Goal: Task Accomplishment & Management: Manage account settings

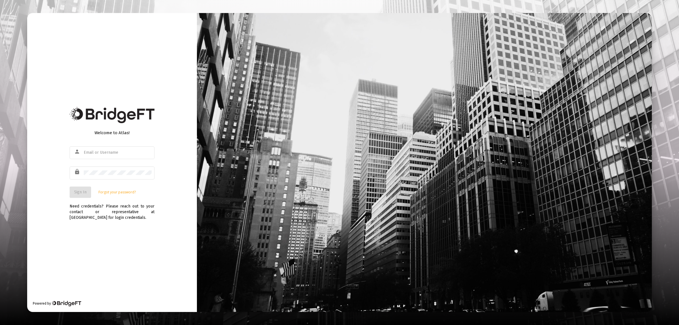
click at [119, 245] on div "Welcome to Atlas! person lock Sign In Forgot your password? Need credentials? P…" at bounding box center [112, 162] width 170 height 299
click at [101, 157] on div at bounding box center [118, 152] width 68 height 14
click at [102, 153] on input "text" at bounding box center [118, 152] width 68 height 5
type input "[EMAIL_ADDRESS][DOMAIN_NAME]"
click at [117, 168] on div at bounding box center [118, 173] width 68 height 14
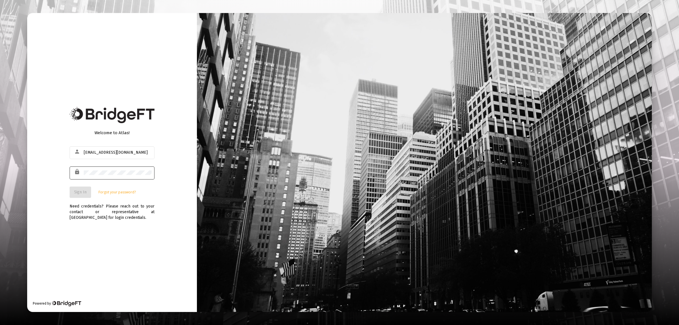
click at [91, 176] on div at bounding box center [118, 173] width 68 height 14
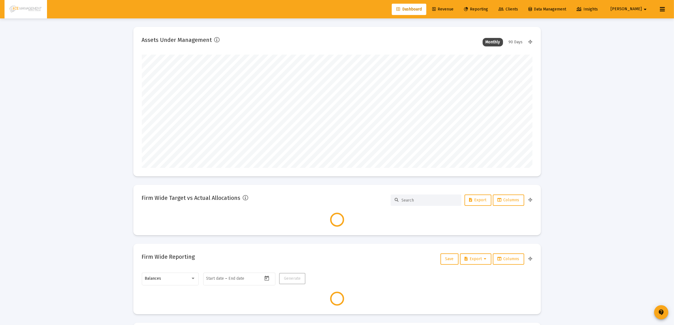
scroll to position [113, 391]
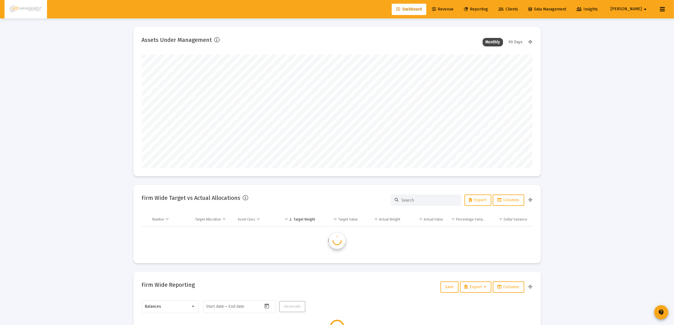
type input "[DATE]"
click at [488, 7] on span "Reporting" at bounding box center [476, 9] width 24 height 5
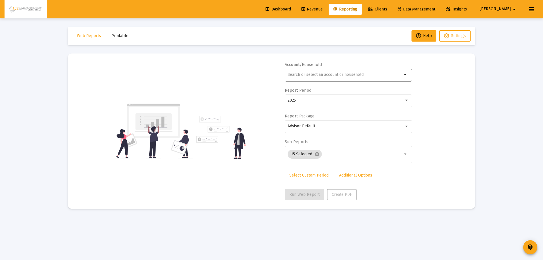
click at [327, 74] on input "text" at bounding box center [345, 74] width 115 height 5
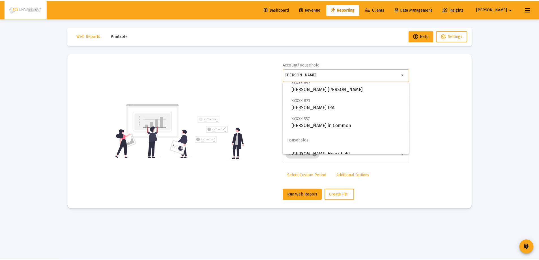
scroll to position [23, 0]
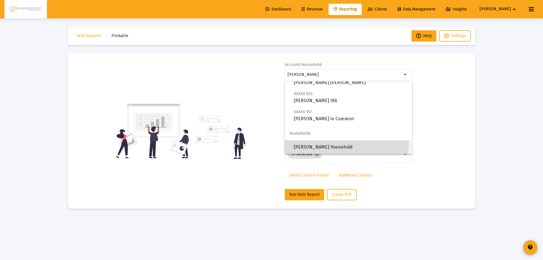
click at [332, 141] on span "[PERSON_NAME] Household" at bounding box center [351, 147] width 114 height 14
type input "[PERSON_NAME] Household"
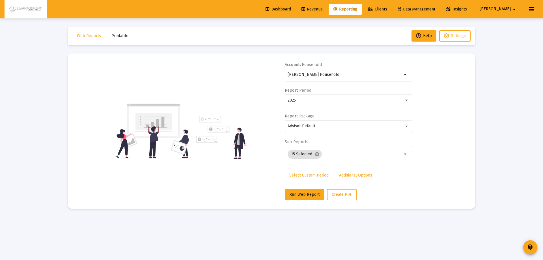
click at [302, 187] on div "Account/Household [PERSON_NAME] Household arrow_drop_down Report Period 2025 Re…" at bounding box center [348, 131] width 127 height 138
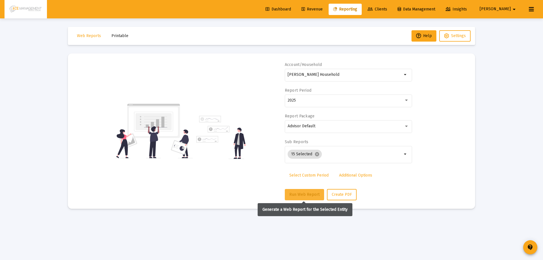
click at [302, 193] on span "Run Web Report" at bounding box center [305, 194] width 30 height 5
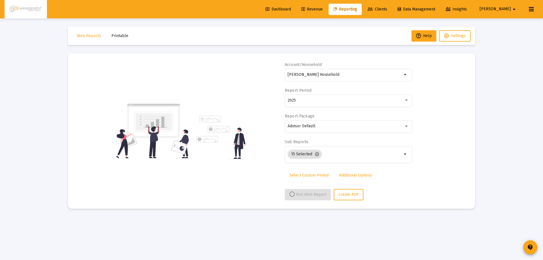
select select "View all"
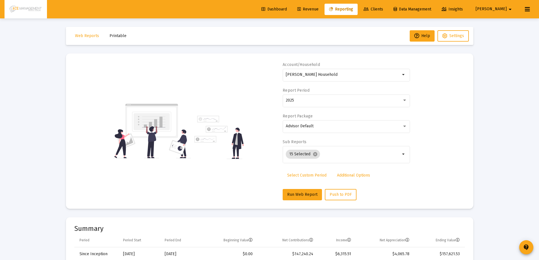
scroll to position [57, 0]
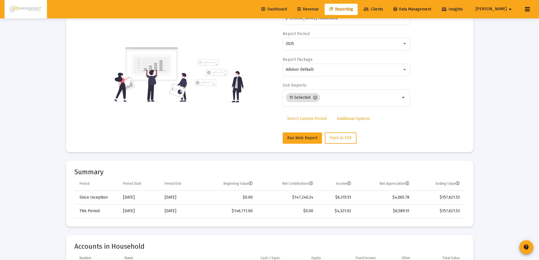
click at [433, 119] on div "Account/Household [PERSON_NAME] Household arrow_drop_down Report Period 2025 Re…" at bounding box center [269, 74] width 391 height 138
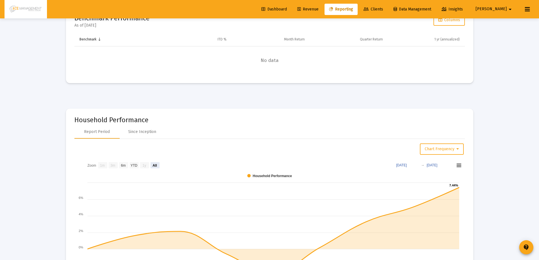
scroll to position [679, 0]
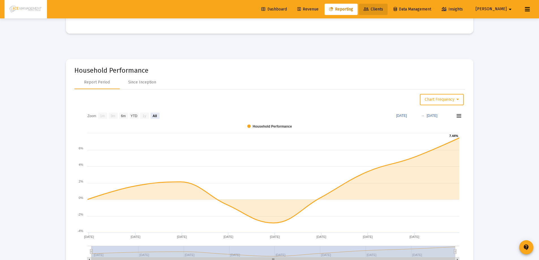
click at [383, 9] on span "Clients" at bounding box center [374, 9] width 20 height 5
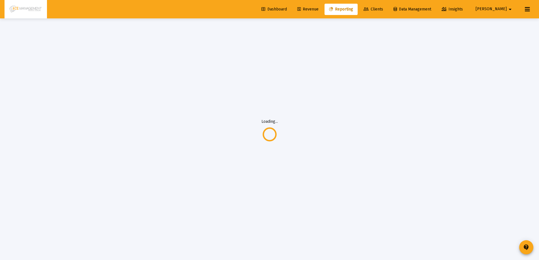
scroll to position [18, 0]
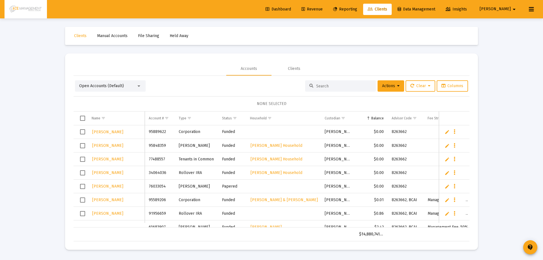
click at [329, 86] on input at bounding box center [343, 86] width 55 height 5
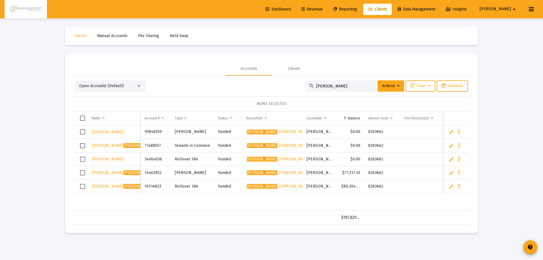
type input "[PERSON_NAME]"
click at [100, 186] on span "[PERSON_NAME]" at bounding box center [139, 186] width 95 height 5
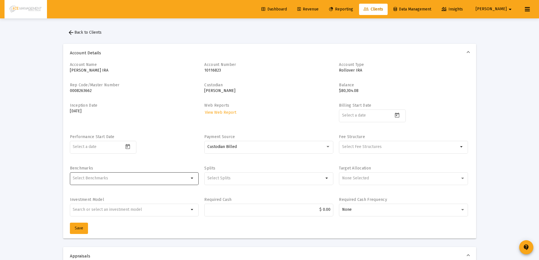
click at [190, 178] on mat-icon "arrow_drop_down" at bounding box center [192, 178] width 7 height 7
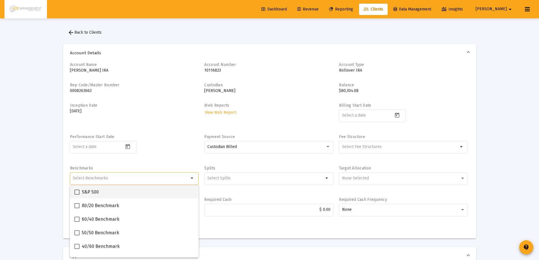
click at [80, 193] on label "S&P 500" at bounding box center [86, 192] width 24 height 7
click at [77, 195] on input "S&P 500" at bounding box center [77, 195] width 0 height 0
checkbox input "true"
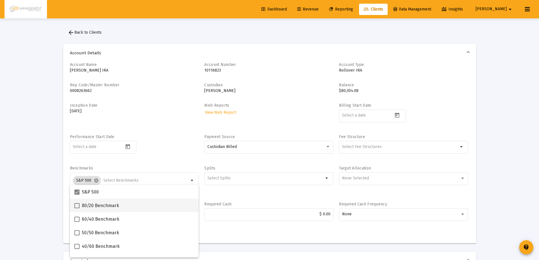
click at [86, 203] on span "80/20 Benchmark" at bounding box center [100, 205] width 37 height 7
click at [77, 208] on input "80/20 Benchmark" at bounding box center [77, 208] width 0 height 0
checkbox input "true"
click at [455, 113] on div "Billing Start Date" at bounding box center [403, 116] width 129 height 26
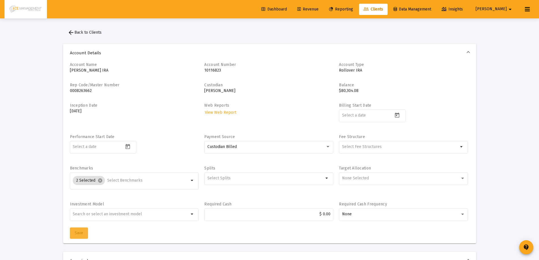
click at [78, 232] on span "Save" at bounding box center [79, 233] width 8 height 5
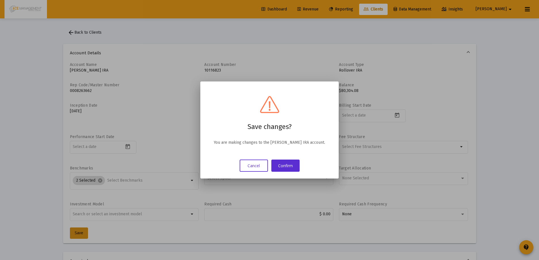
click at [300, 172] on div "Cancel Confirm" at bounding box center [269, 166] width 125 height 12
click at [299, 171] on button "Confirm" at bounding box center [285, 166] width 28 height 12
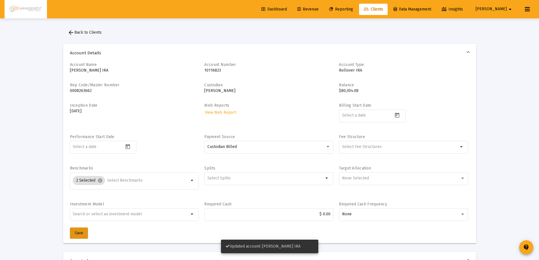
click at [353, 10] on span "Reporting" at bounding box center [341, 9] width 24 height 5
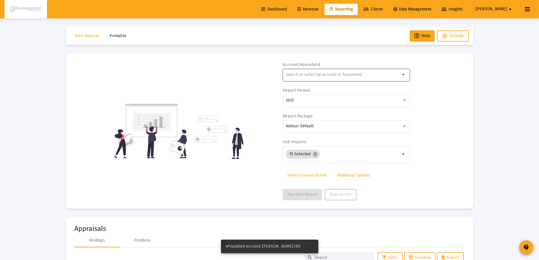
click at [334, 77] on div at bounding box center [343, 75] width 115 height 14
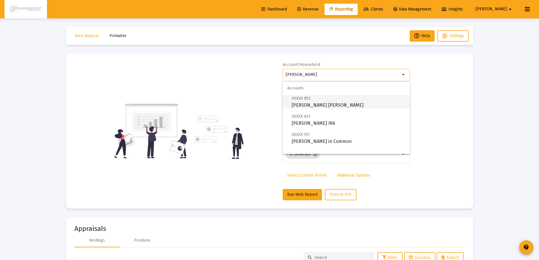
scroll to position [23, 0]
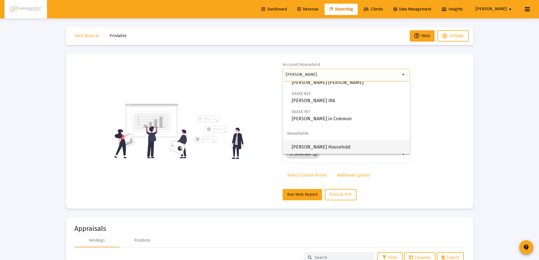
click at [331, 143] on span "[PERSON_NAME] Household" at bounding box center [349, 147] width 114 height 14
type input "[PERSON_NAME] Household"
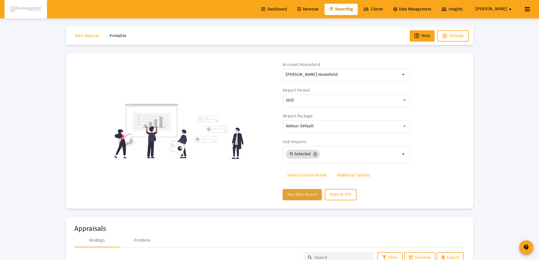
click at [299, 195] on span "Run Web Report" at bounding box center [302, 194] width 30 height 5
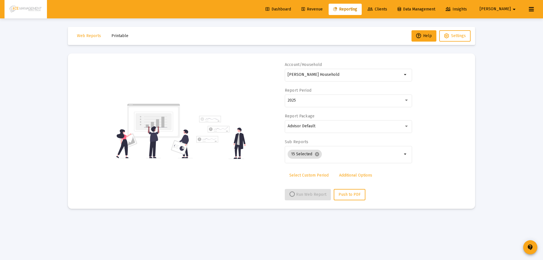
select select "View all"
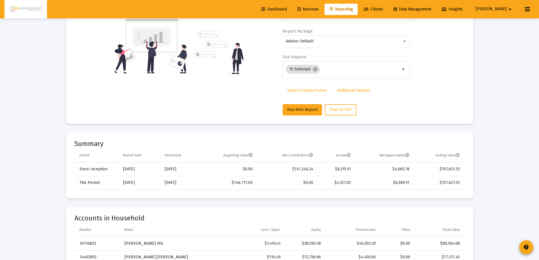
scroll to position [0, 0]
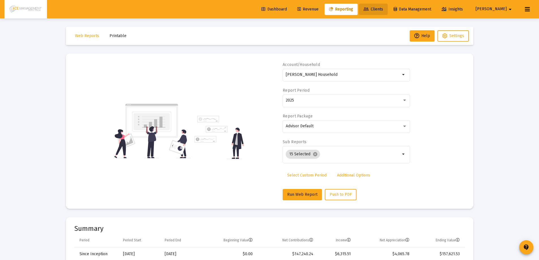
click at [383, 11] on span "Clients" at bounding box center [374, 9] width 20 height 5
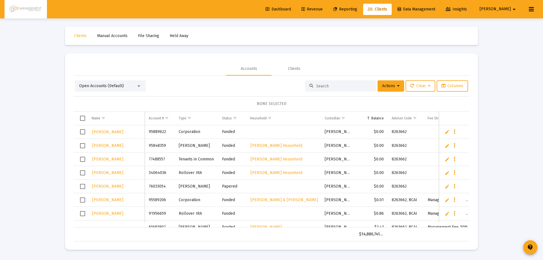
click at [338, 86] on input at bounding box center [343, 86] width 55 height 5
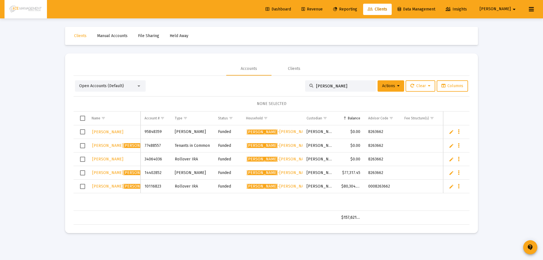
type input "[PERSON_NAME]"
click at [123, 186] on span "[PERSON_NAME]" at bounding box center [138, 186] width 31 height 5
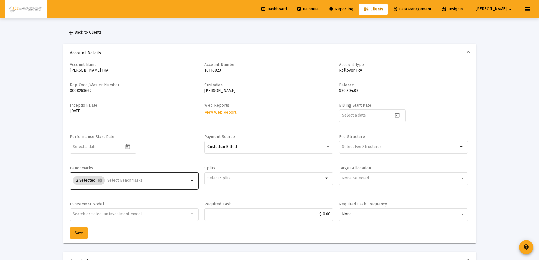
click at [191, 180] on mat-icon "arrow_drop_down" at bounding box center [192, 180] width 7 height 7
click at [100, 182] on mat-icon "cancel" at bounding box center [100, 180] width 5 height 5
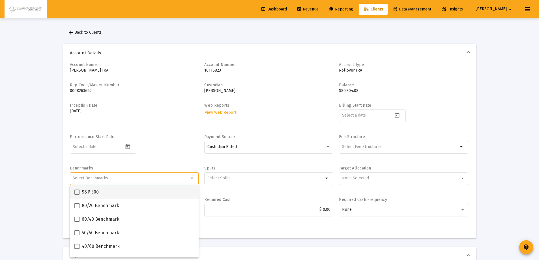
click at [75, 191] on span at bounding box center [76, 192] width 5 height 5
click at [77, 195] on input "S&P 500" at bounding box center [77, 195] width 0 height 0
checkbox input "true"
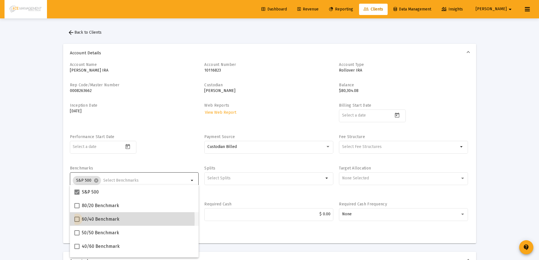
click at [76, 219] on span at bounding box center [76, 219] width 5 height 5
click at [77, 222] on input "60/40 Benchmark" at bounding box center [77, 222] width 0 height 0
checkbox input "true"
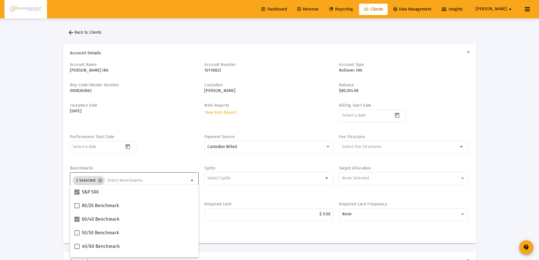
click at [415, 59] on mat-expansion-panel-header "Account Details" at bounding box center [269, 53] width 413 height 18
click at [114, 162] on div "Account Name [PERSON_NAME] IRA Account Number [FINANCIAL_ID] Account Type Rollo…" at bounding box center [270, 145] width 400 height 166
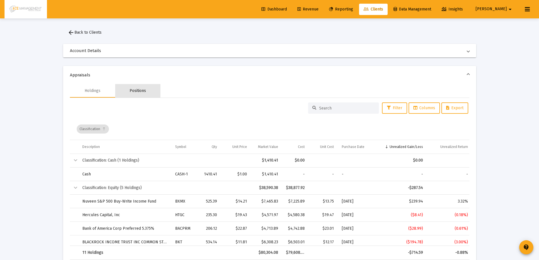
click at [159, 95] on div "Positions" at bounding box center [137, 91] width 45 height 14
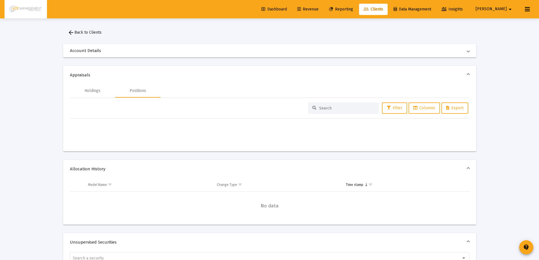
click at [192, 64] on div "Account Details Account Name [PERSON_NAME] IRA Account Number [FINANCIAL_ID] Ac…" at bounding box center [269, 234] width 413 height 393
click at [204, 52] on span "Account Details" at bounding box center [268, 51] width 397 height 6
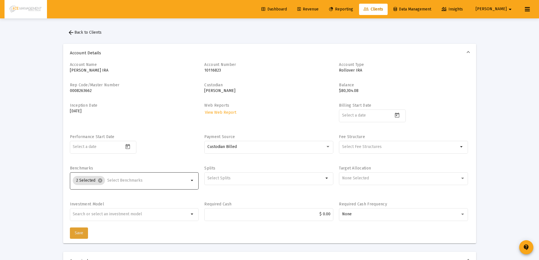
click at [72, 232] on button "Save" at bounding box center [79, 233] width 18 height 11
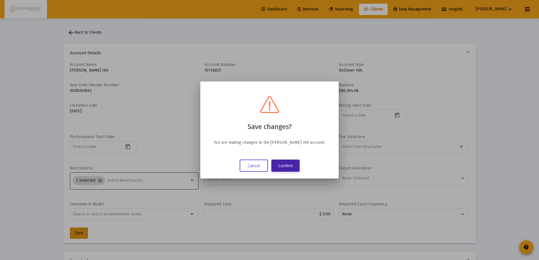
click at [289, 169] on button "Confirm" at bounding box center [285, 166] width 28 height 12
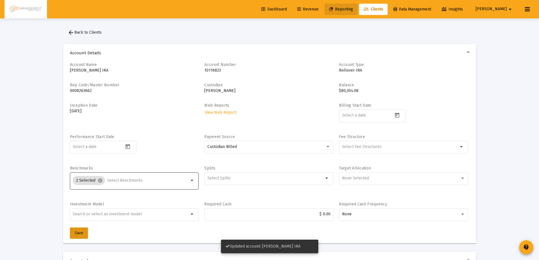
click at [358, 7] on link "Reporting" at bounding box center [341, 9] width 33 height 11
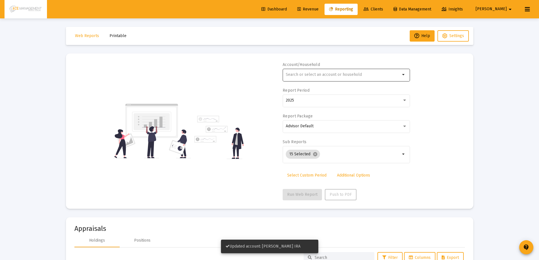
click at [343, 70] on div at bounding box center [343, 75] width 115 height 14
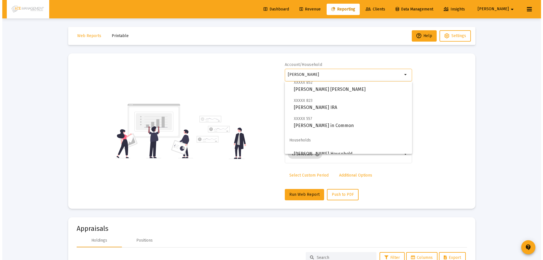
scroll to position [23, 0]
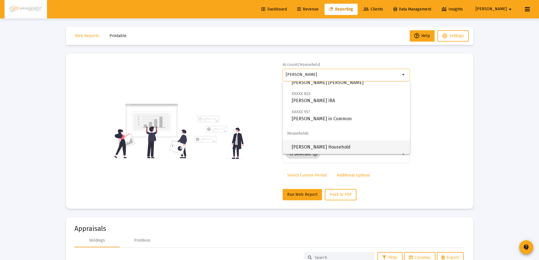
click at [339, 146] on span "[PERSON_NAME] Household" at bounding box center [349, 147] width 114 height 14
type input "[PERSON_NAME] Household"
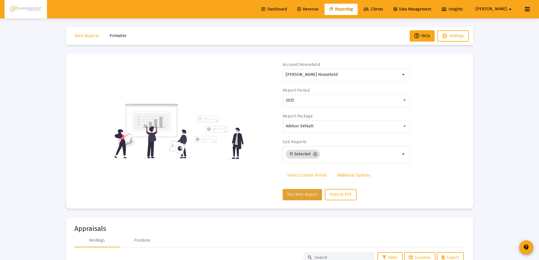
click at [304, 196] on span "Run Web Report" at bounding box center [302, 194] width 30 height 5
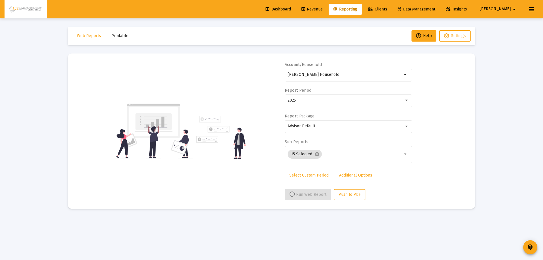
select select "View all"
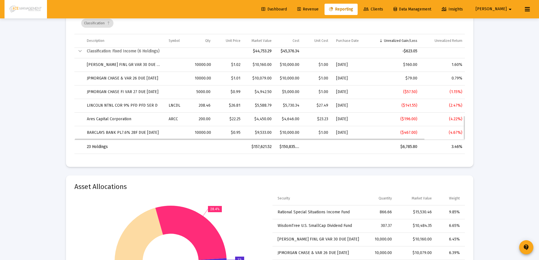
scroll to position [1217, 0]
